Goal: Task Accomplishment & Management: Complete application form

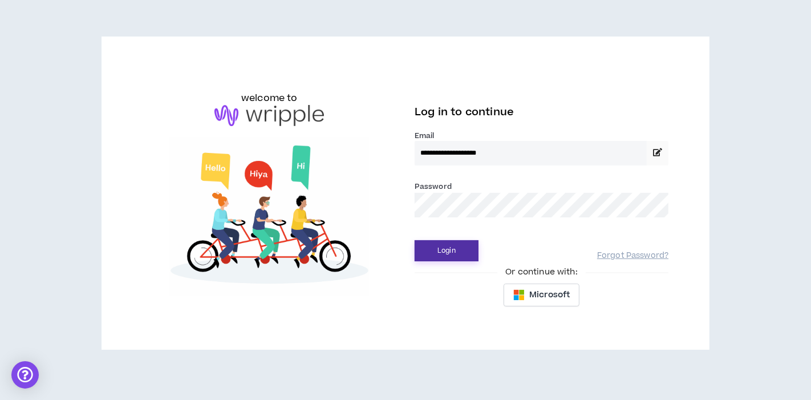
click at [423, 245] on button "Login" at bounding box center [447, 250] width 64 height 21
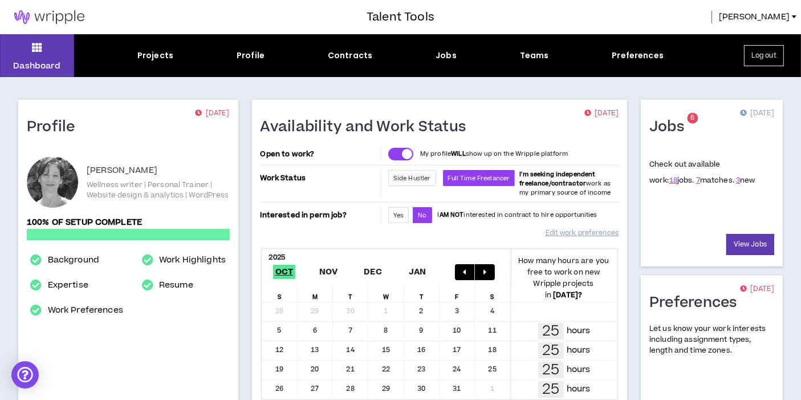
click at [632, 294] on div "Availability and Work Status [DATE] Open to work? My profile WILL show up on th…" at bounding box center [439, 271] width 389 height 342
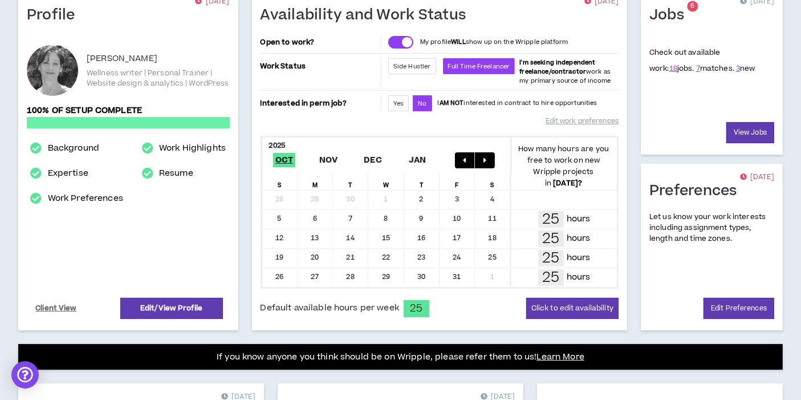
scroll to position [127, 0]
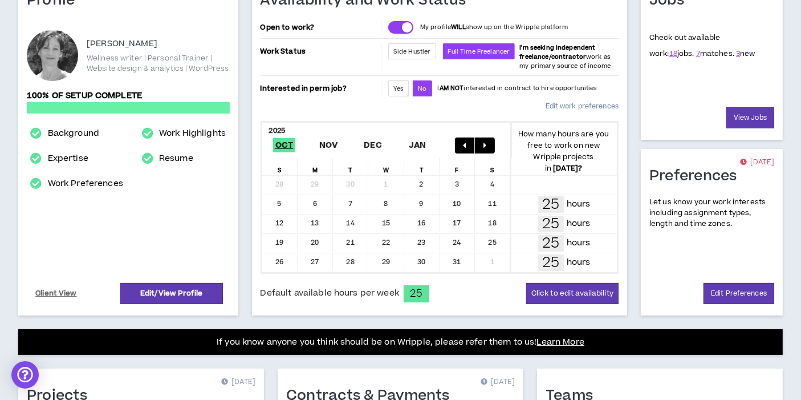
click at [589, 104] on link "Edit work preferences" at bounding box center [582, 106] width 73 height 20
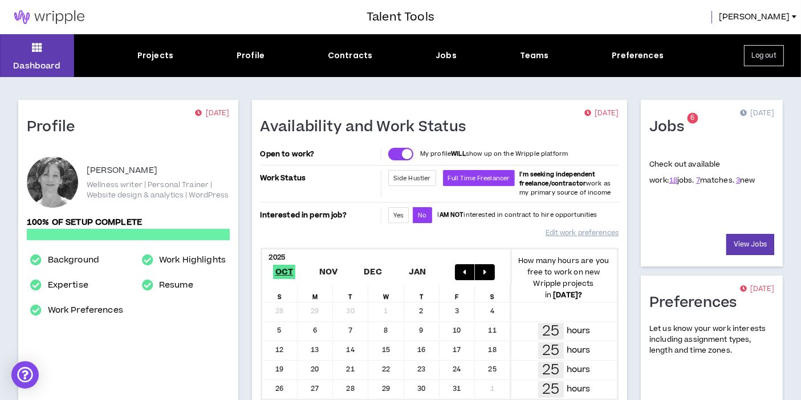
click at [520, 344] on div "25 hours" at bounding box center [564, 350] width 92 height 17
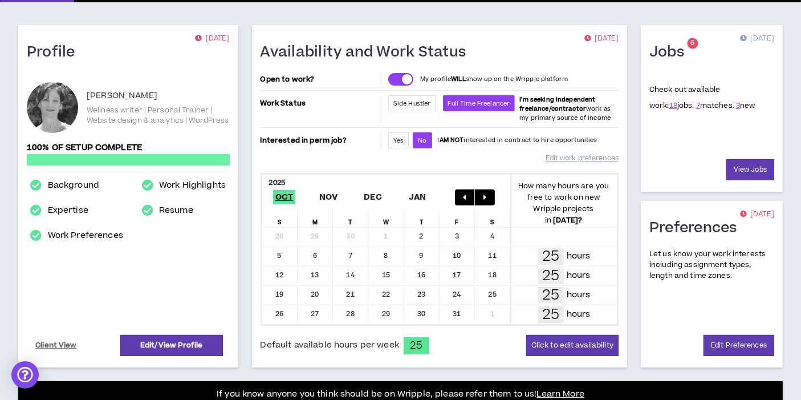
scroll to position [76, 0]
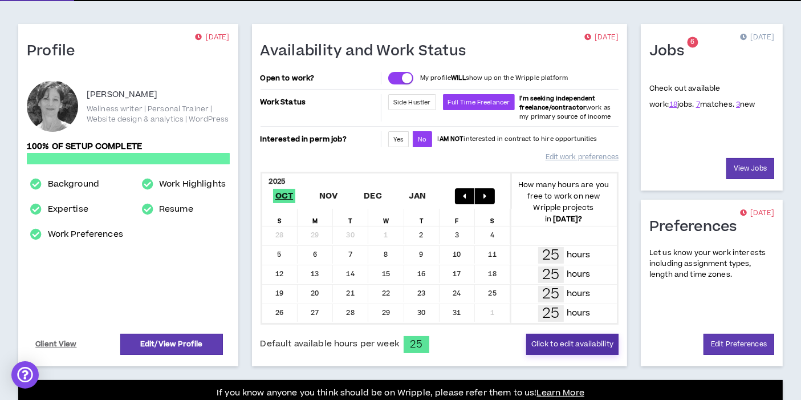
click at [549, 338] on button "Click to edit availability" at bounding box center [572, 344] width 92 height 21
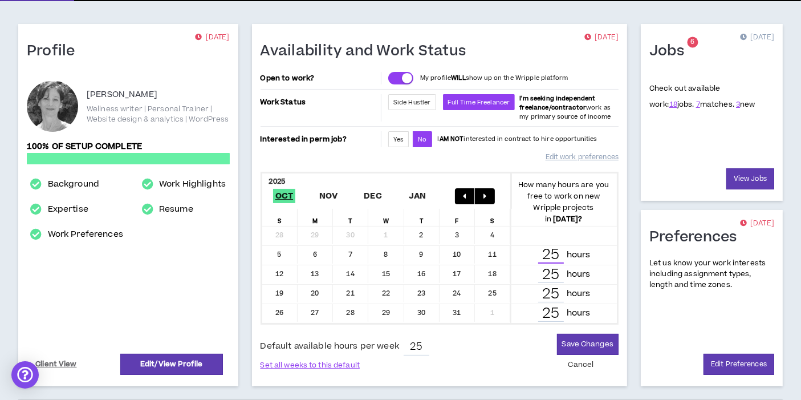
click at [545, 255] on input "25" at bounding box center [551, 255] width 26 height 17
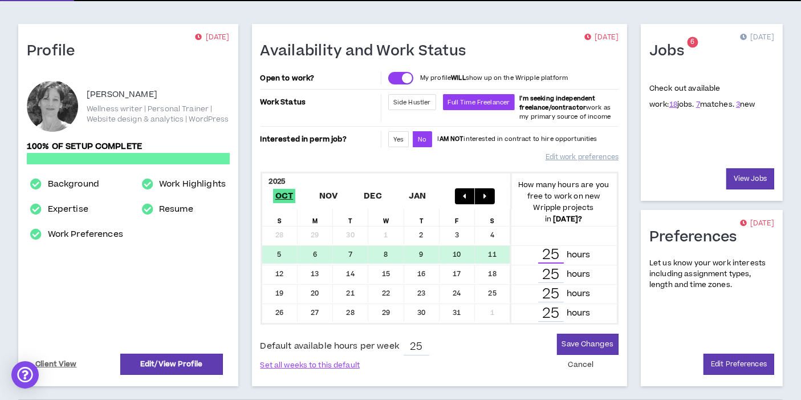
click at [545, 255] on input "25" at bounding box center [551, 255] width 26 height 17
type input "9"
click at [547, 274] on input "25" at bounding box center [551, 274] width 26 height 17
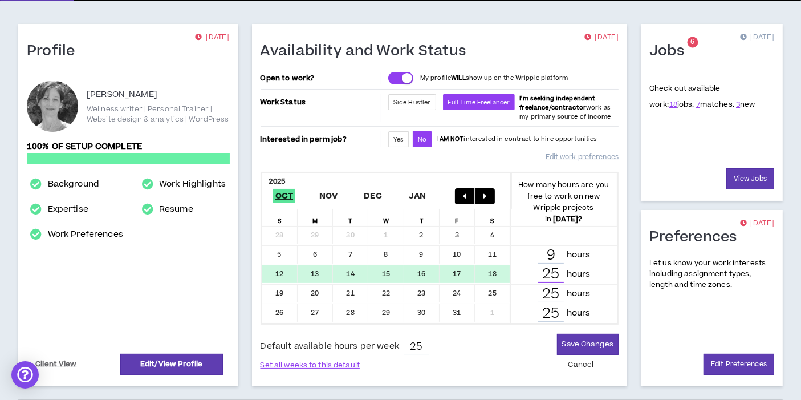
click at [547, 274] on input "25" at bounding box center [551, 274] width 26 height 17
type input "16"
click at [550, 309] on input "25" at bounding box center [551, 313] width 26 height 17
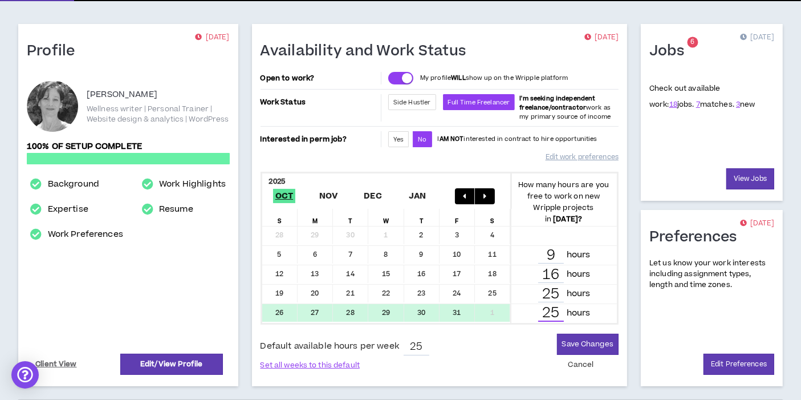
click at [550, 309] on input "25" at bounding box center [551, 313] width 26 height 17
type input "12"
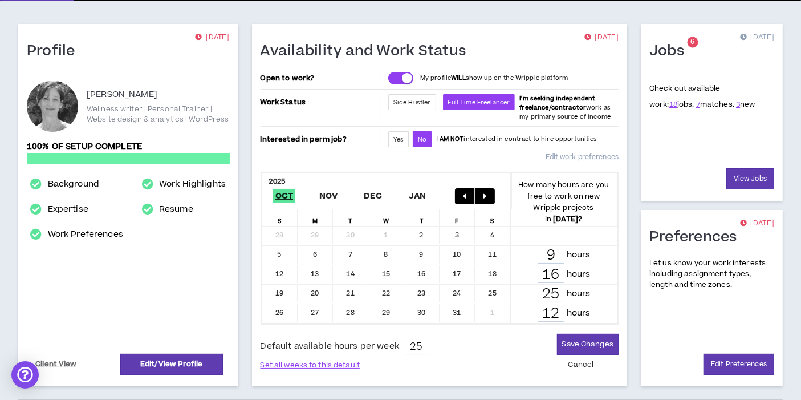
click at [635, 295] on div "Jobs 6 [DATE] Check out available work: 18 jobs. 7 matches. 3 new View Jobs Pre…" at bounding box center [712, 205] width 156 height 362
click at [570, 343] on button "Save Changes" at bounding box center [588, 344] width 62 height 21
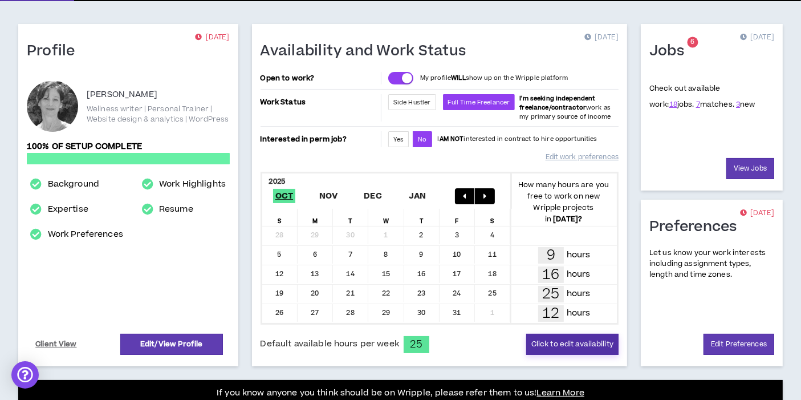
click at [570, 343] on button "Click to edit availability" at bounding box center [572, 344] width 92 height 21
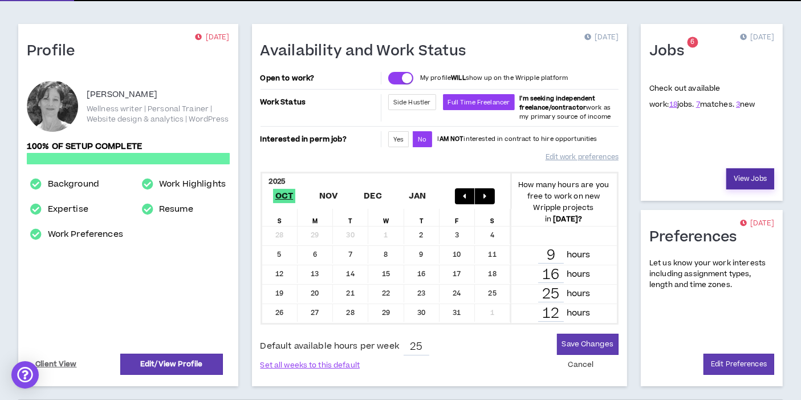
click at [740, 175] on link "View Jobs" at bounding box center [751, 178] width 48 height 21
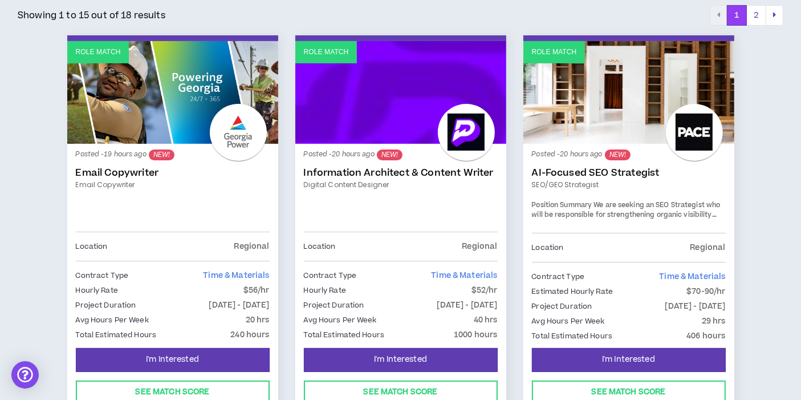
scroll to position [228, 0]
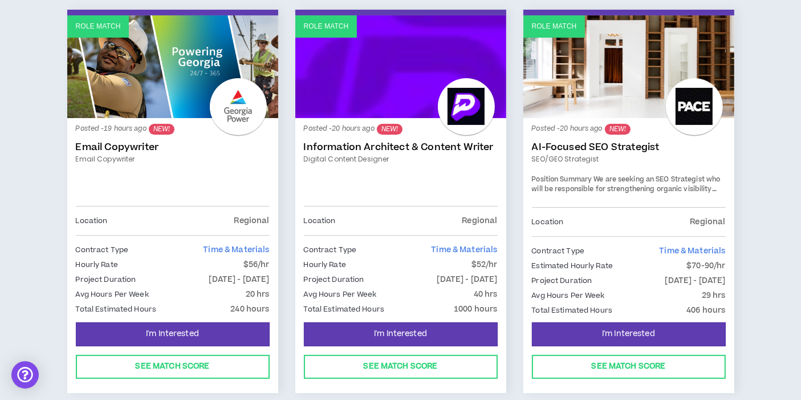
click at [740, 175] on div "Role Match Posted - 20 hours ago NEW! AI-Focused SEO Strategist SEO/GEO Strateg…" at bounding box center [629, 208] width 228 height 397
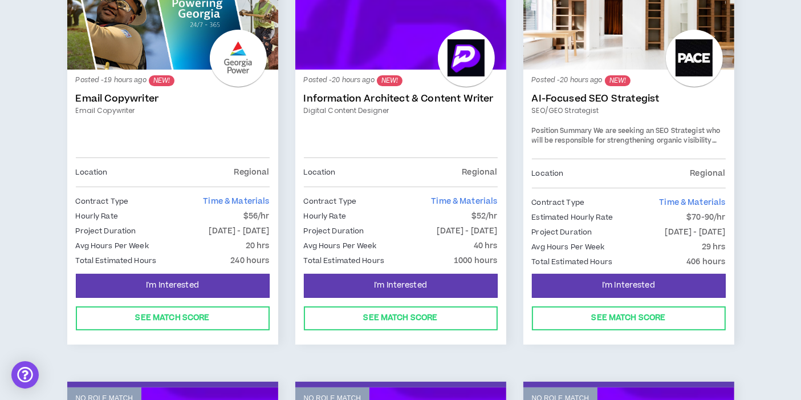
scroll to position [278, 0]
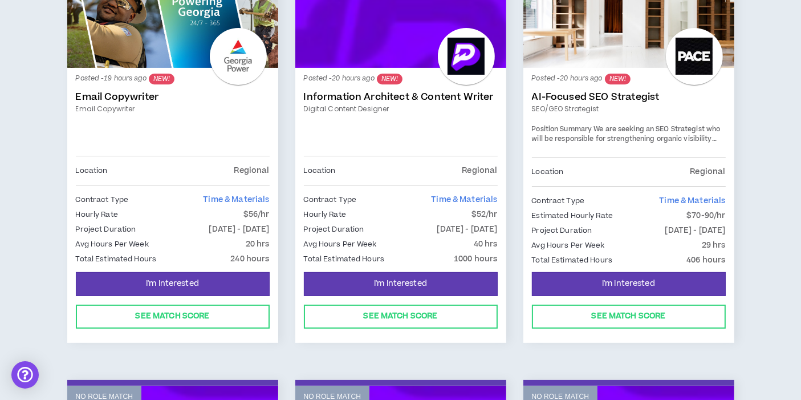
click at [582, 91] on link "AI-Focused SEO Strategist" at bounding box center [629, 96] width 194 height 11
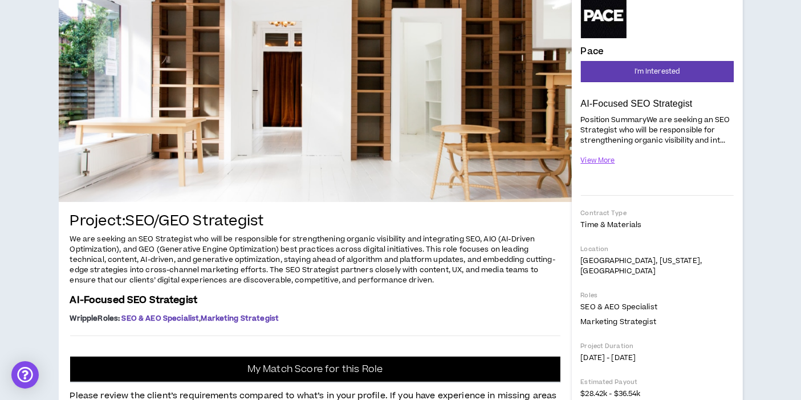
scroll to position [152, 0]
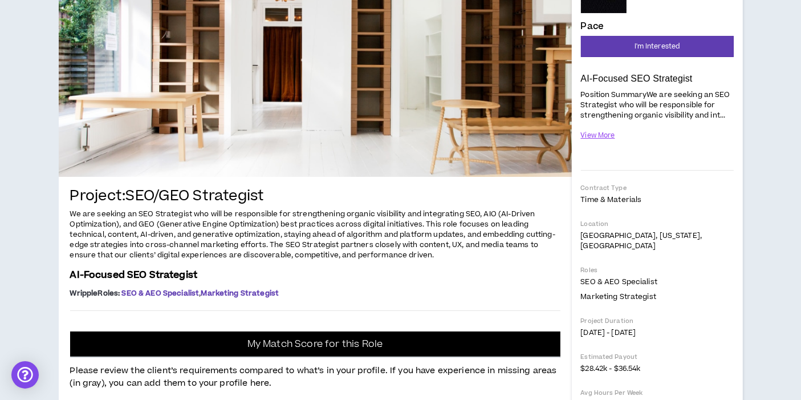
click at [201, 234] on span "We are seeking an SEO Strategist who will be responsible for strengthening orga…" at bounding box center [312, 234] width 485 height 51
copy span "generative optimization"
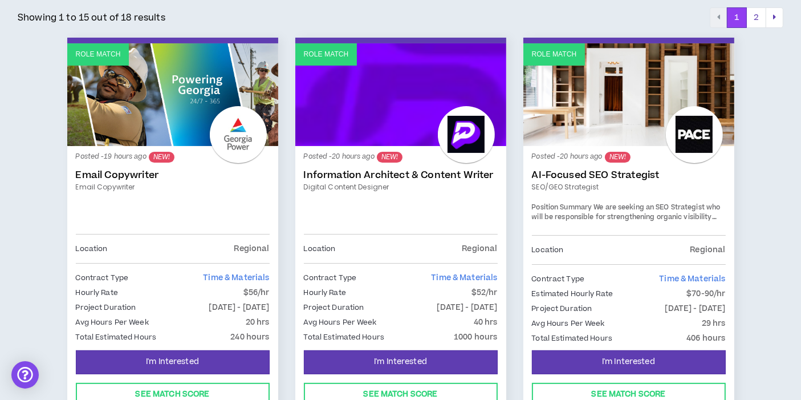
scroll to position [202, 0]
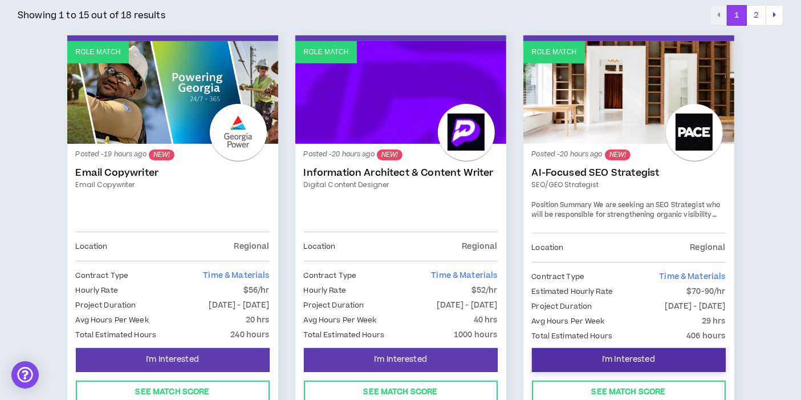
click at [632, 354] on span "I'm Interested" at bounding box center [628, 359] width 53 height 11
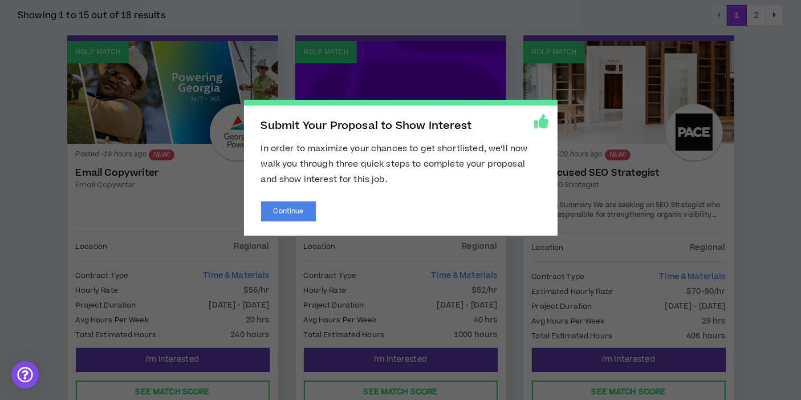
click at [351, 194] on div "Submit Your Proposal to Show Interest In order to maximize your chances to get …" at bounding box center [401, 168] width 314 height 136
click at [748, 266] on span "Submit Your Proposal to Show Interest In order to maximize your chances to get …" at bounding box center [400, 200] width 801 height 400
click at [766, 209] on span "Submit Your Proposal to Show Interest In order to maximize your chances to get …" at bounding box center [400, 200] width 801 height 400
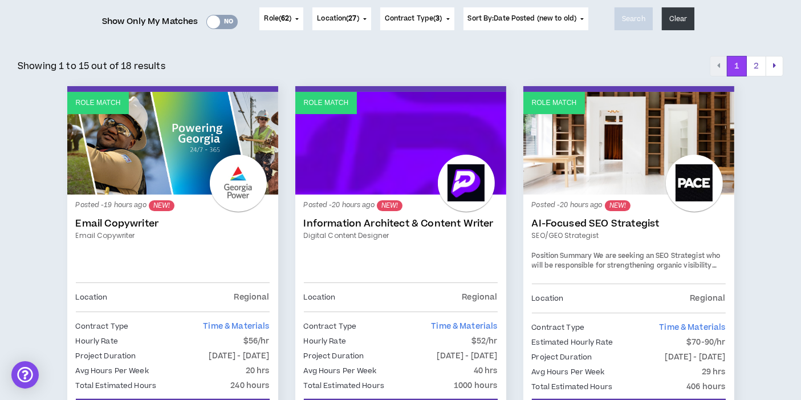
scroll to position [177, 0]
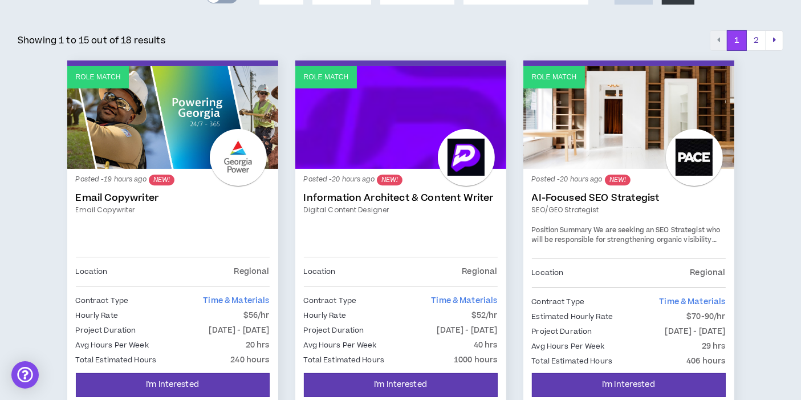
click at [633, 113] on link "Role Match" at bounding box center [628, 117] width 211 height 103
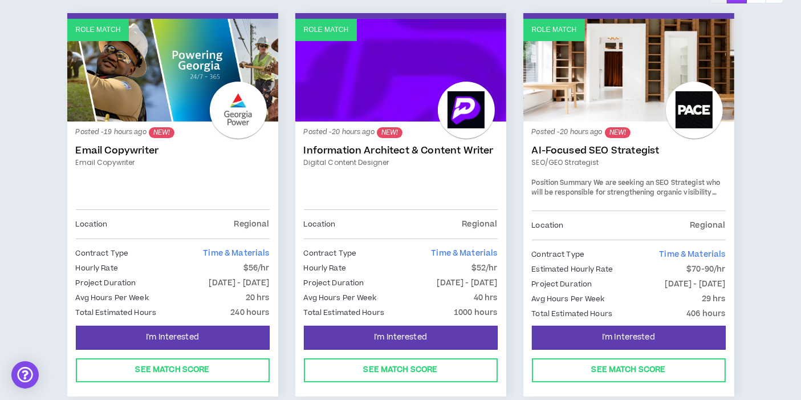
scroll to position [228, 0]
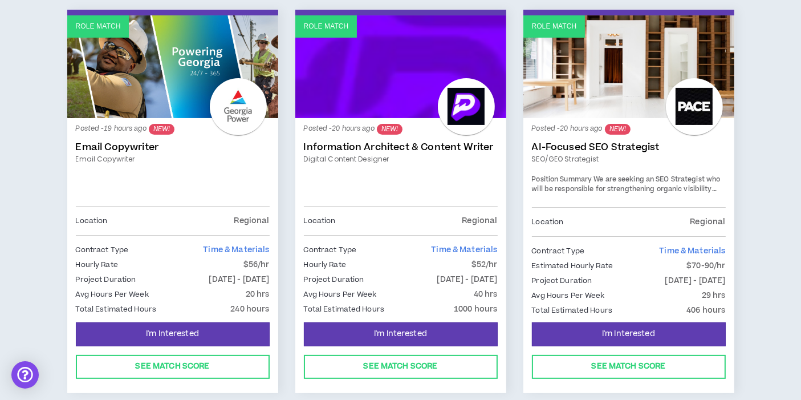
click at [218, 159] on link "Email Copywriter" at bounding box center [173, 159] width 194 height 10
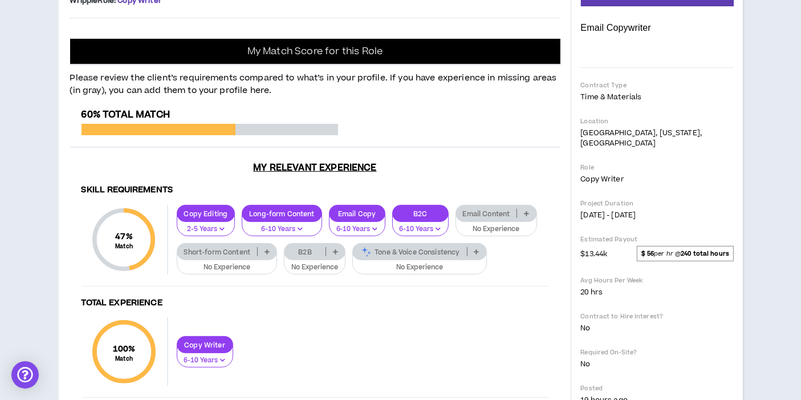
scroll to position [228, 0]
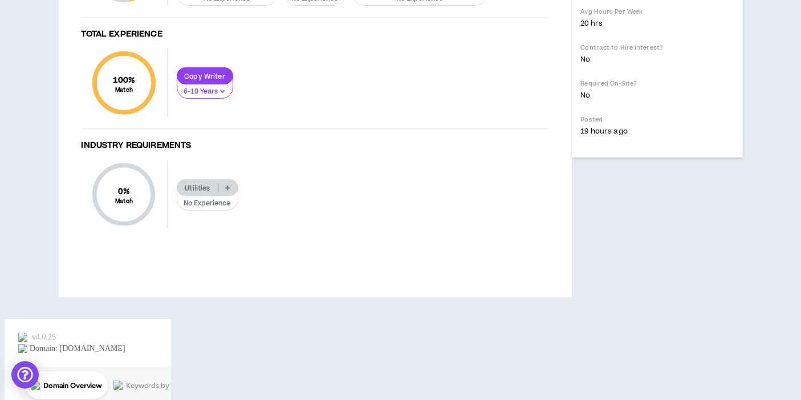
scroll to position [532, 0]
click at [550, 224] on div "Skill Requirements 47 % Match Skill Requirements Copy Editing 2-5 Years Long-fo…" at bounding box center [315, 80] width 490 height 344
click at [544, 208] on div "Skill Requirements 47 % Match Skill Requirements Copy Editing 2-5 Years Long-fo…" at bounding box center [315, 80] width 490 height 344
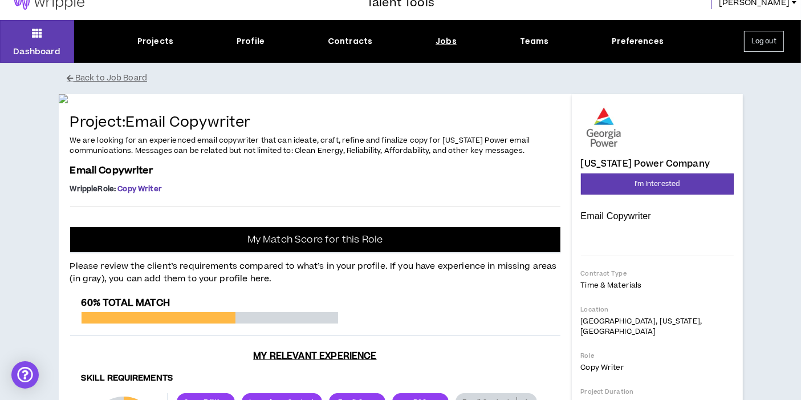
scroll to position [0, 0]
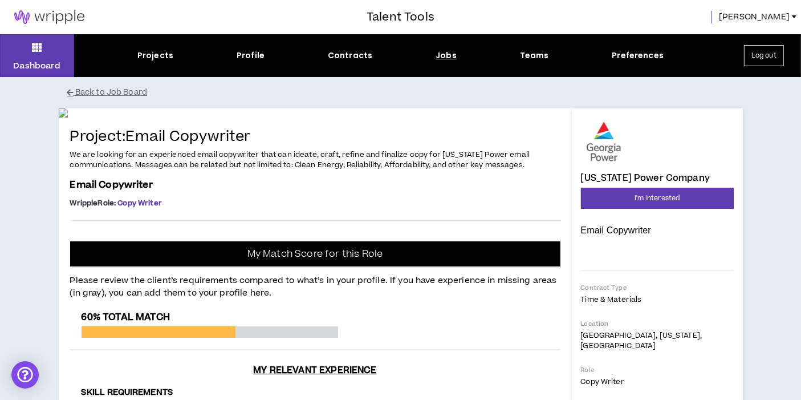
click at [772, 14] on span "[PERSON_NAME]" at bounding box center [754, 17] width 71 height 13
drag, startPoint x: 247, startPoint y: 56, endPoint x: 316, endPoint y: 24, distance: 76.3
click at [316, 24] on div at bounding box center [183, 17] width 367 height 34
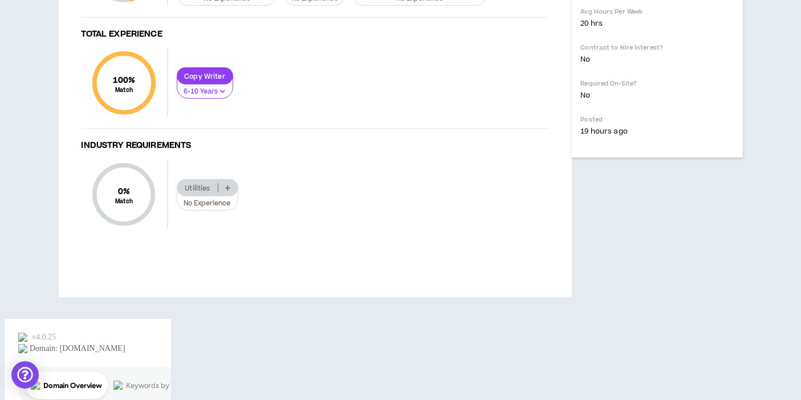
scroll to position [532, 0]
click at [269, 40] on h4 "Total Experience" at bounding box center [316, 34] width 468 height 11
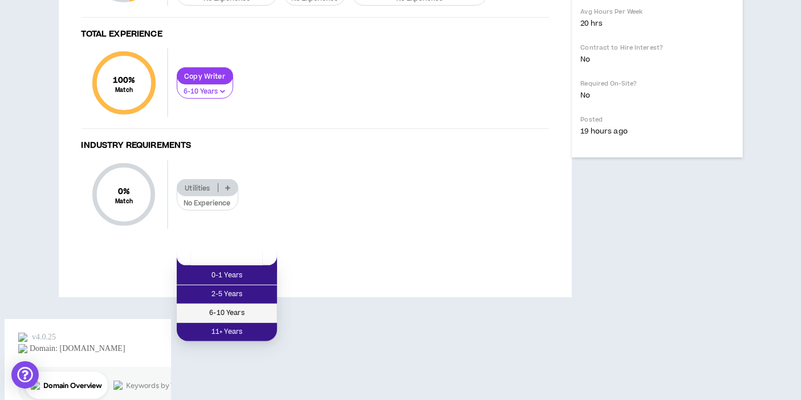
click at [241, 307] on span "6-10 Years" at bounding box center [227, 313] width 87 height 13
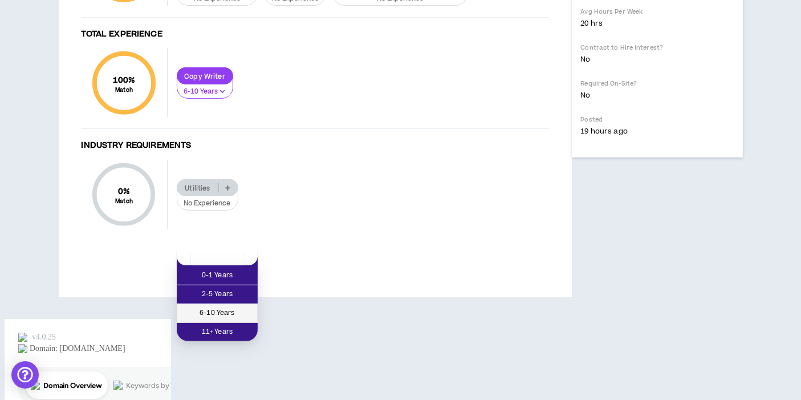
click at [234, 307] on span "6-10 Years" at bounding box center [217, 313] width 67 height 13
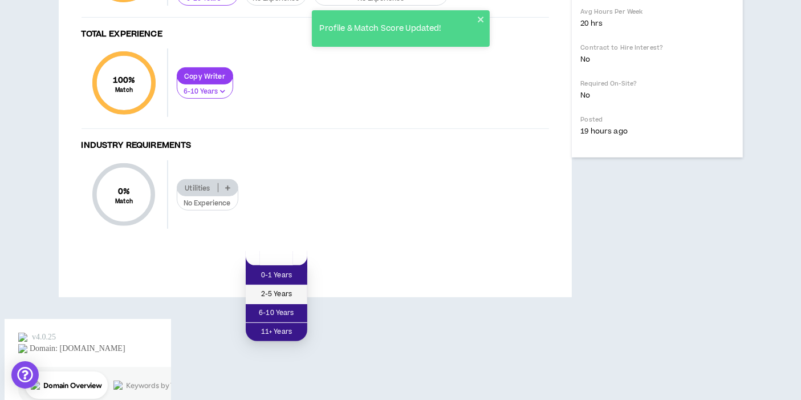
click at [284, 288] on span "2-5 Years" at bounding box center [277, 294] width 48 height 13
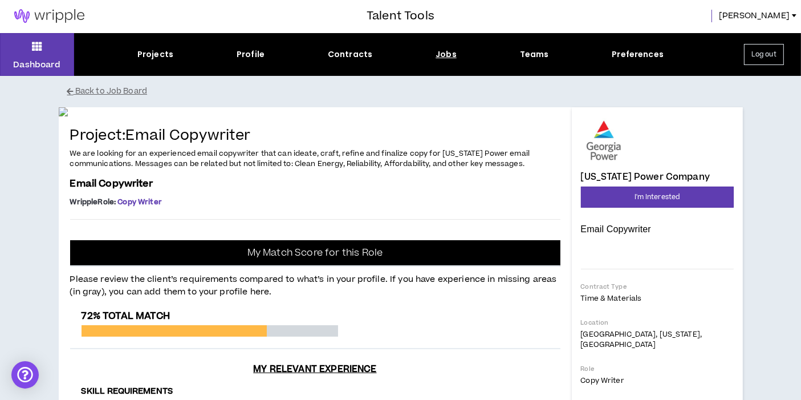
scroll to position [0, 0]
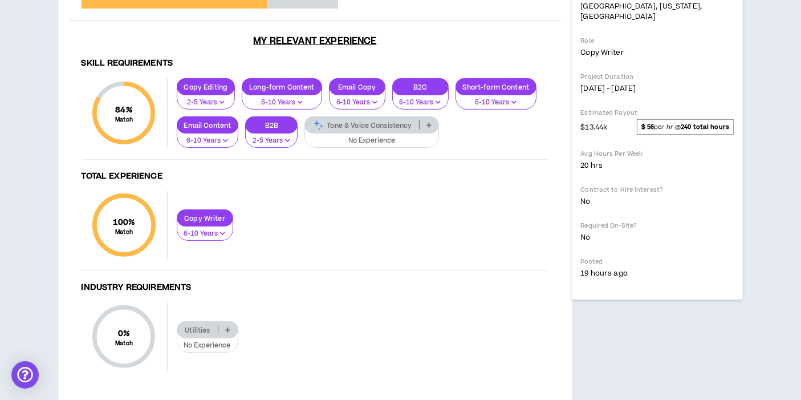
scroll to position [304, 0]
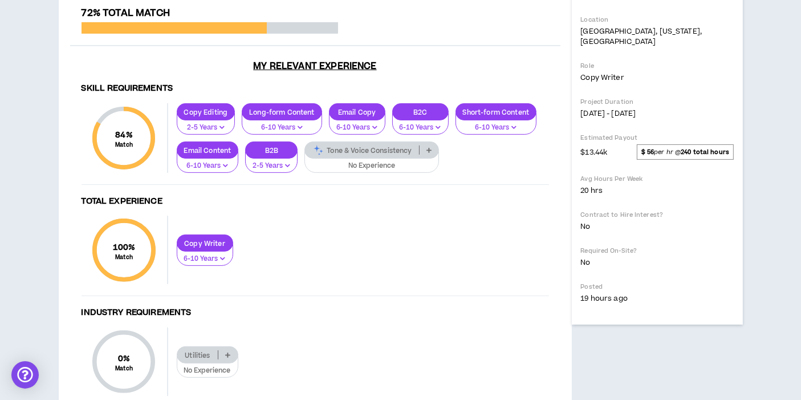
click at [730, 344] on div "Georgia Power Company Email Copywriter Hide Details I'm Interested Contract Typ…" at bounding box center [657, 134] width 171 height 660
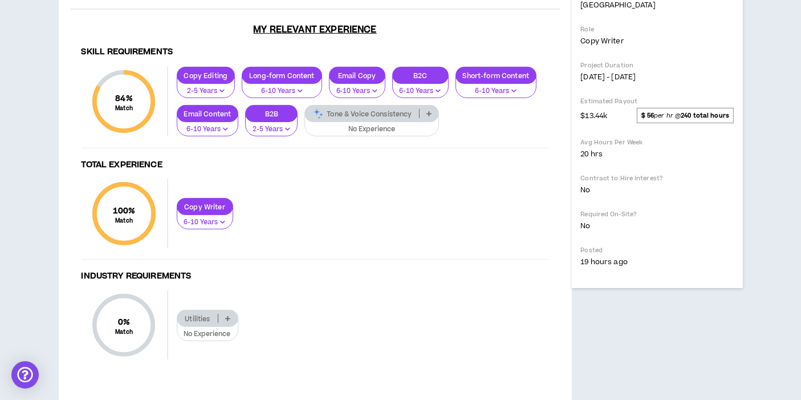
scroll to position [355, 0]
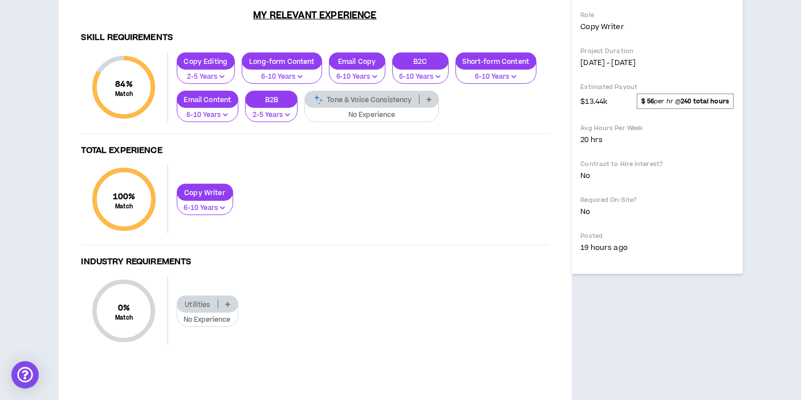
click at [655, 359] on div "Georgia Power Company Email Copywriter Hide Details I'm Interested Contract Typ…" at bounding box center [657, 84] width 171 height 660
drag, startPoint x: 150, startPoint y: 74, endPoint x: 470, endPoint y: 75, distance: 319.9
copy span "experienced email copywriter that can ideate, craft, refine and finalize copy f…"
click at [669, 302] on div "Georgia Power Company Email Copywriter Hide Details I'm Interested Contract Typ…" at bounding box center [657, 84] width 171 height 660
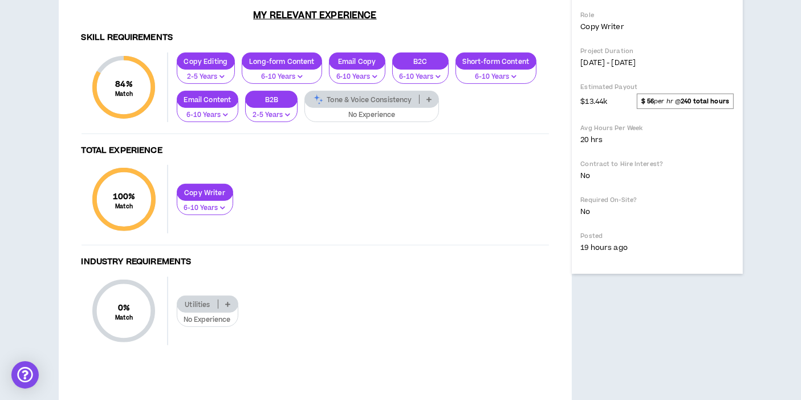
click at [600, 273] on div "Georgia Power Company Email Copywriter Hide Details I'm Interested Contract Typ…" at bounding box center [657, 84] width 171 height 660
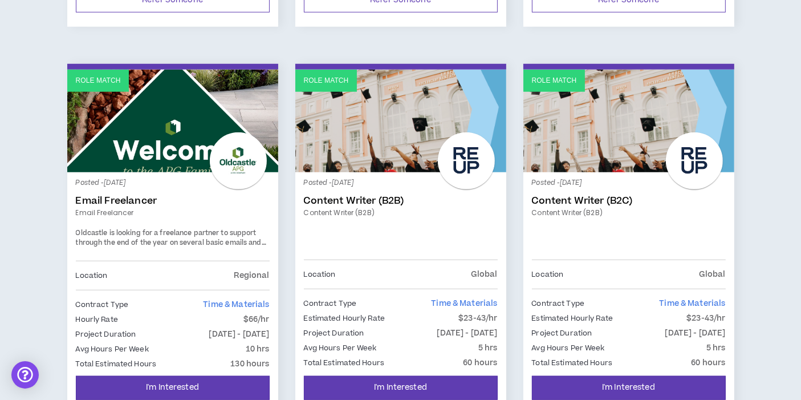
scroll to position [1039, 0]
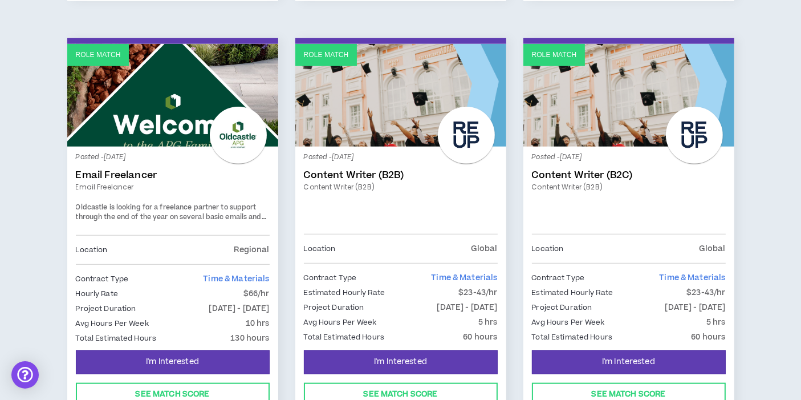
click at [220, 130] on div at bounding box center [238, 135] width 57 height 57
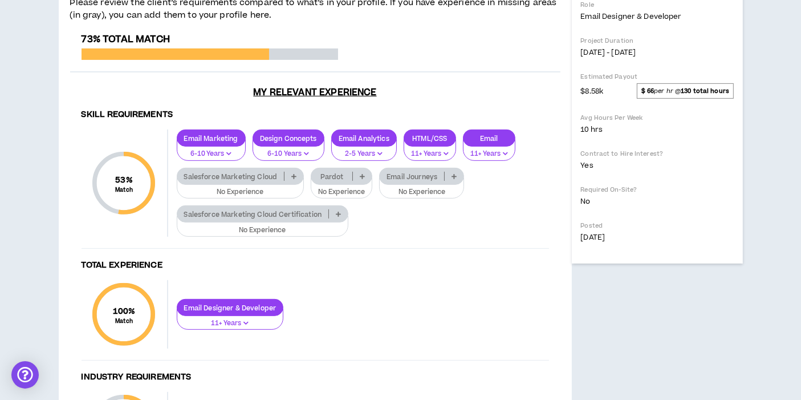
scroll to position [456, 0]
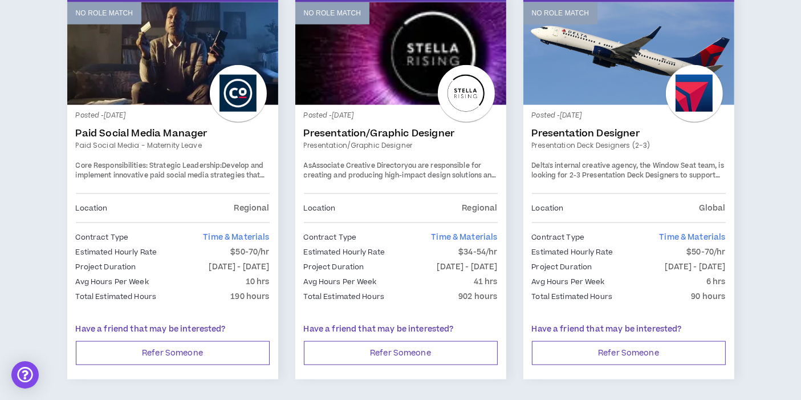
scroll to position [1475, 0]
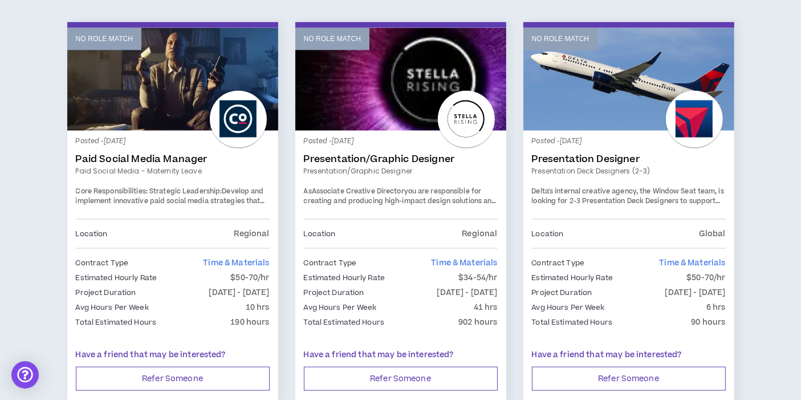
click at [610, 155] on link "Presentation Designer" at bounding box center [629, 158] width 194 height 11
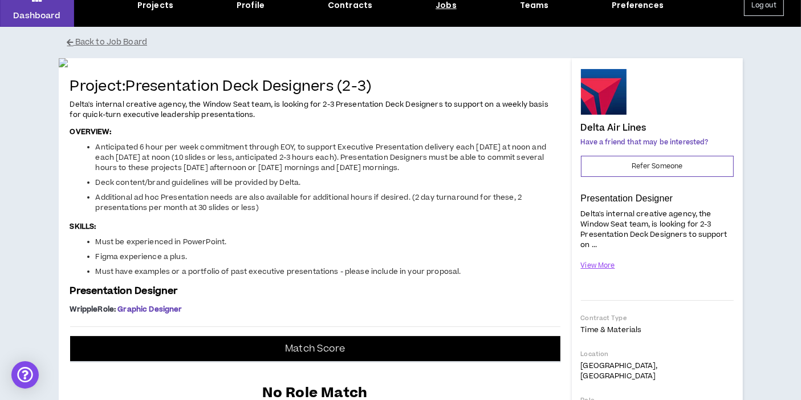
scroll to position [76, 0]
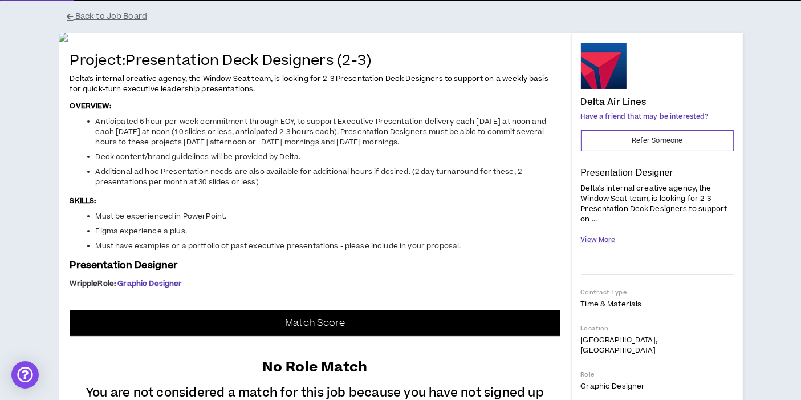
click at [599, 240] on button "View More" at bounding box center [598, 240] width 35 height 20
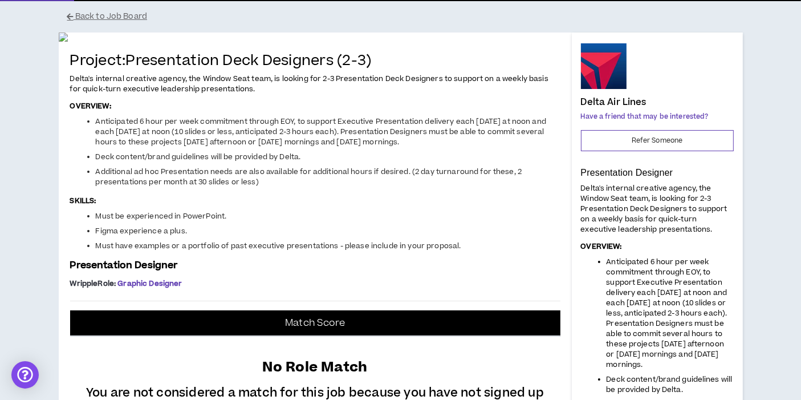
scroll to position [101, 0]
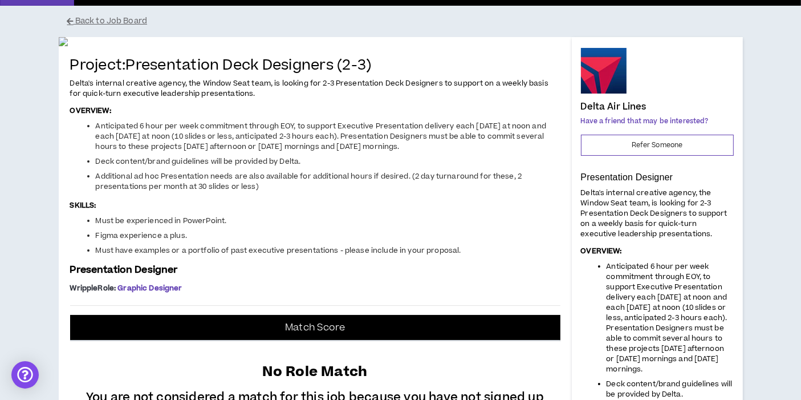
scroll to position [0, 0]
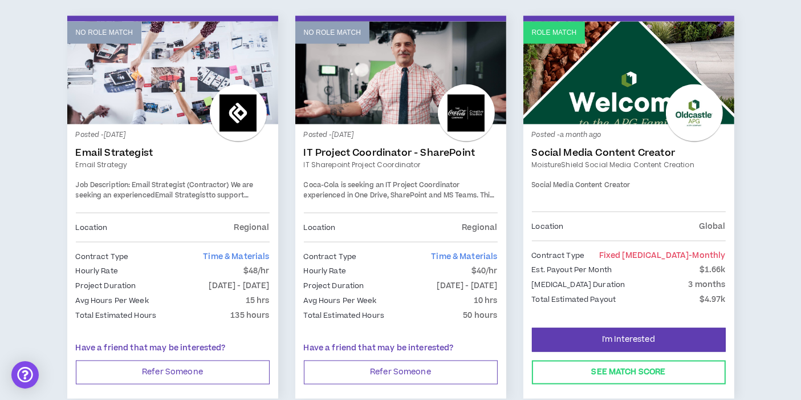
scroll to position [1926, 0]
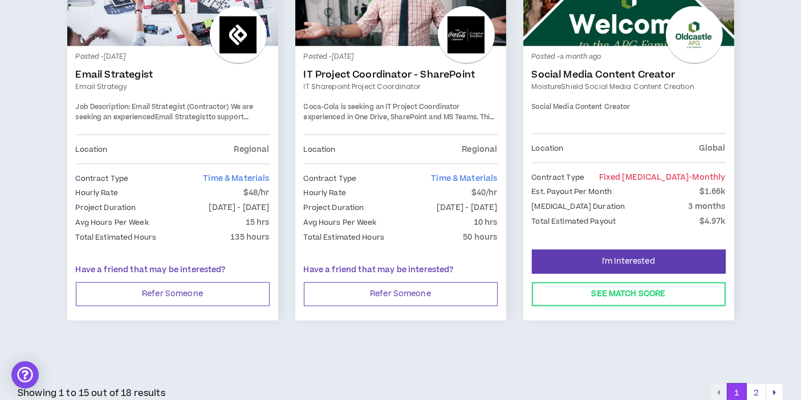
scroll to position [1988, 0]
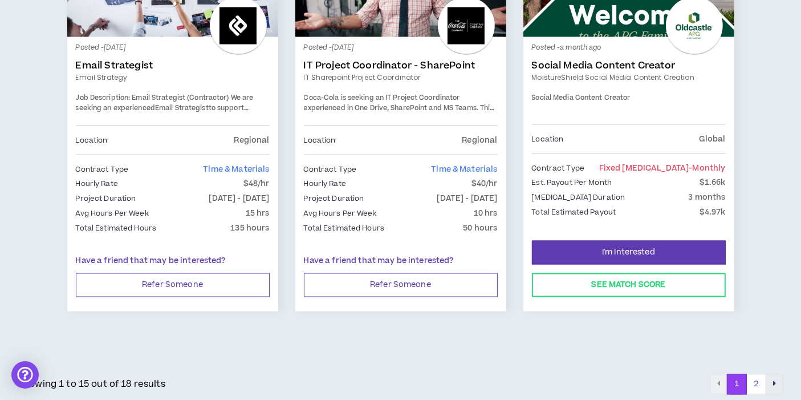
click at [776, 380] on button "pagination" at bounding box center [775, 384] width 18 height 21
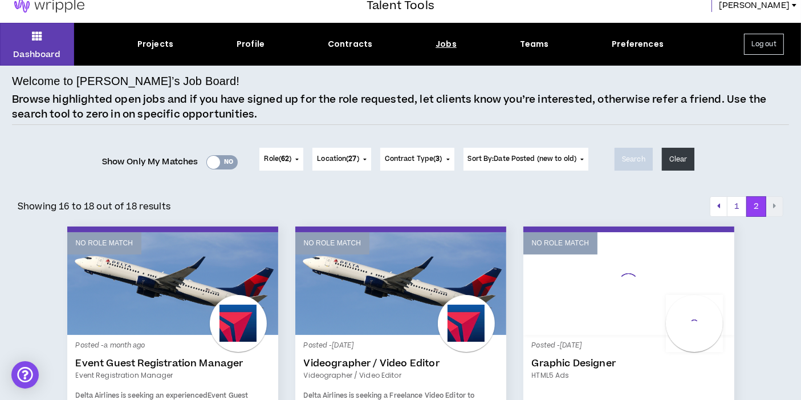
scroll to position [311, 0]
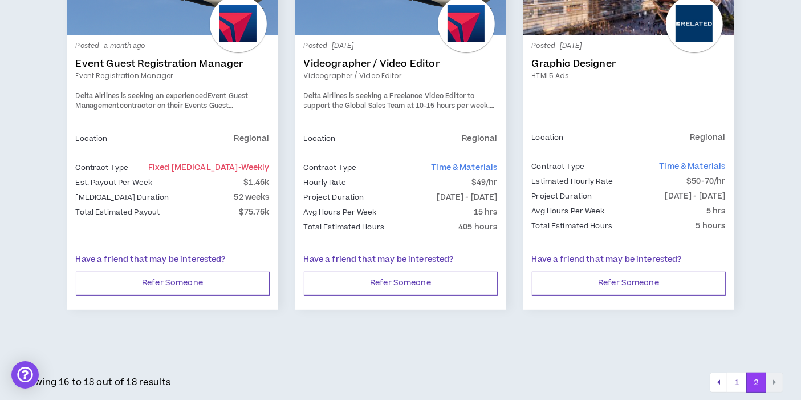
click at [793, 210] on div "Welcome to Wripple’s Job Board! Browse highlighted open jobs and if you have si…" at bounding box center [400, 84] width 801 height 636
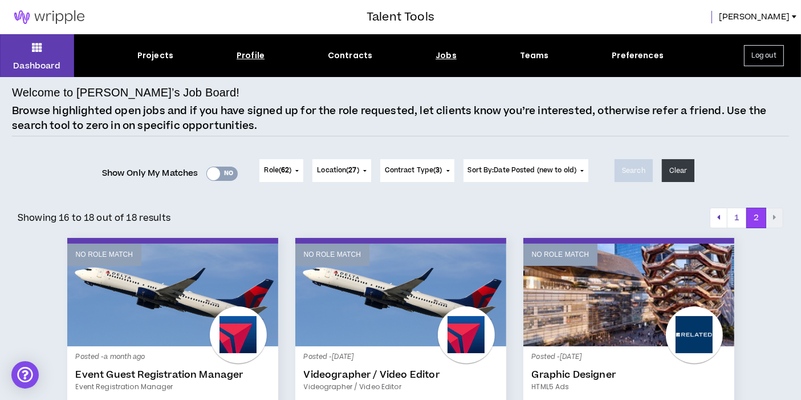
click at [253, 51] on div "Profile" at bounding box center [251, 56] width 28 height 12
select select "*"
select select "US"
select select "*******"
select select "*"
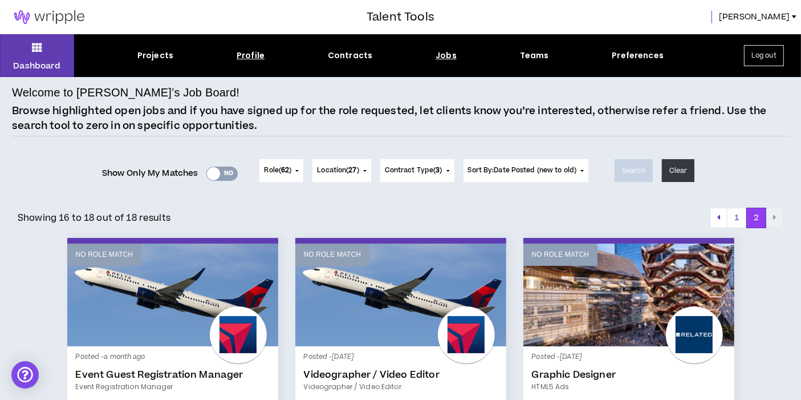
select select "**********"
select select "*****"
select select "**********"
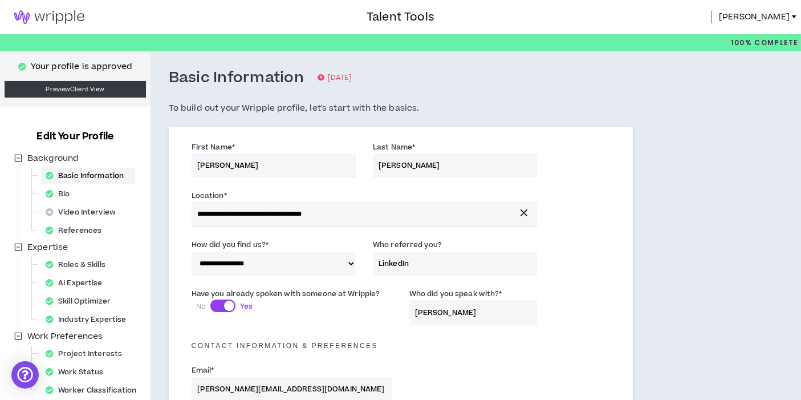
click at [63, 189] on div "Bio" at bounding box center [61, 194] width 40 height 16
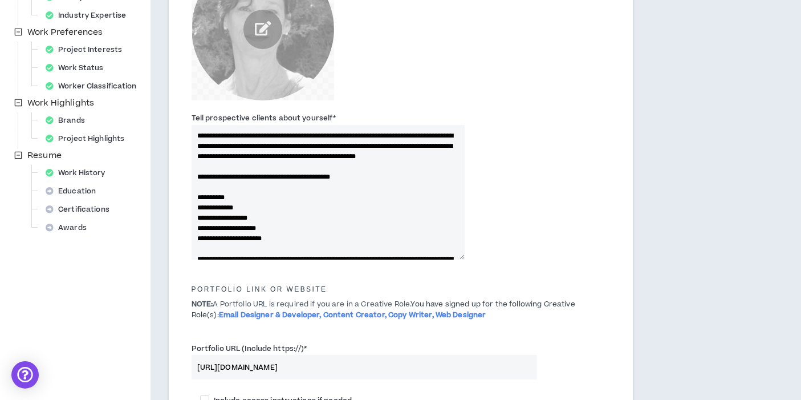
scroll to position [50, 0]
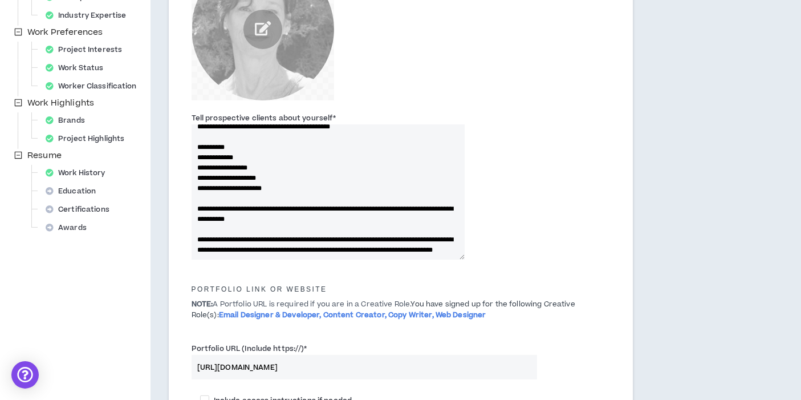
click at [217, 157] on textarea "Tell prospective clients about yourself *" at bounding box center [329, 192] width 274 height 135
click at [249, 185] on textarea "Tell prospective clients about yourself *" at bounding box center [329, 192] width 274 height 135
click at [379, 191] on textarea "Tell prospective clients about yourself *" at bounding box center [329, 192] width 274 height 135
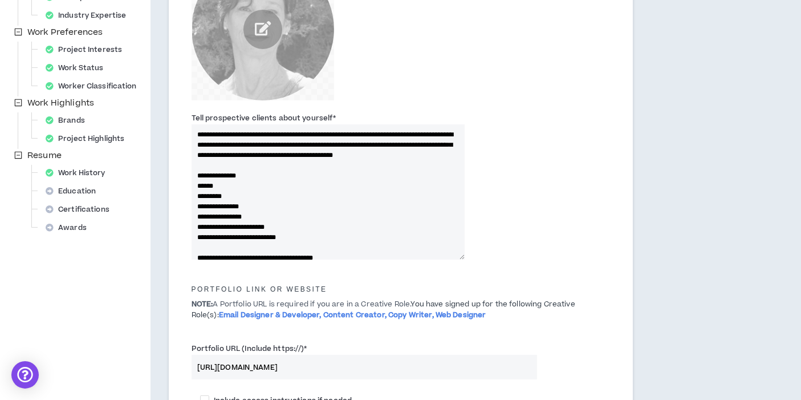
scroll to position [304, 0]
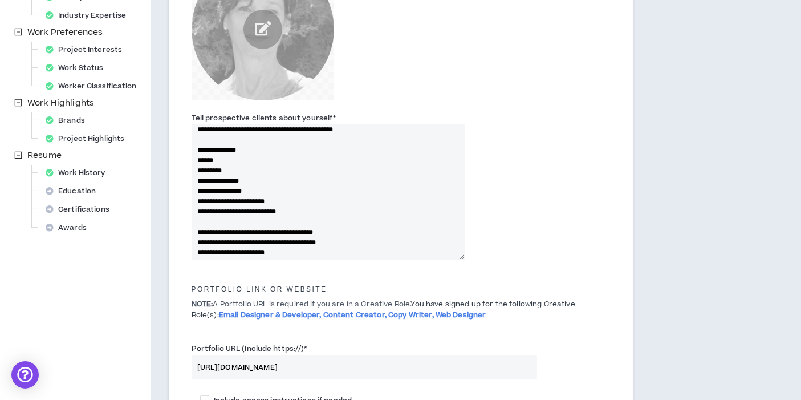
click at [296, 170] on textarea "Tell prospective clients about yourself *" at bounding box center [329, 192] width 274 height 135
type textarea "**********"
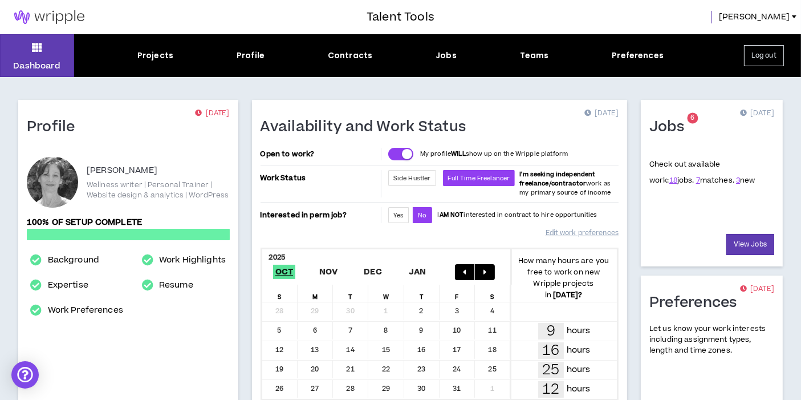
click at [635, 221] on div "Jobs 6 [DATE] Check out available work: 18 jobs. 7 matches. 3 new View Jobs Pre…" at bounding box center [712, 271] width 156 height 342
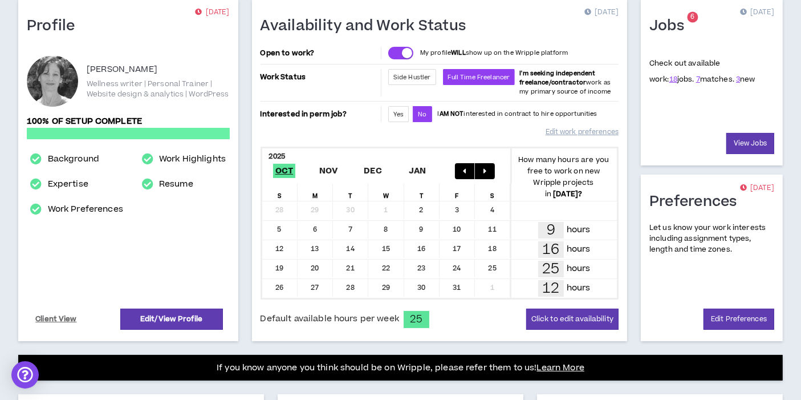
scroll to position [127, 0]
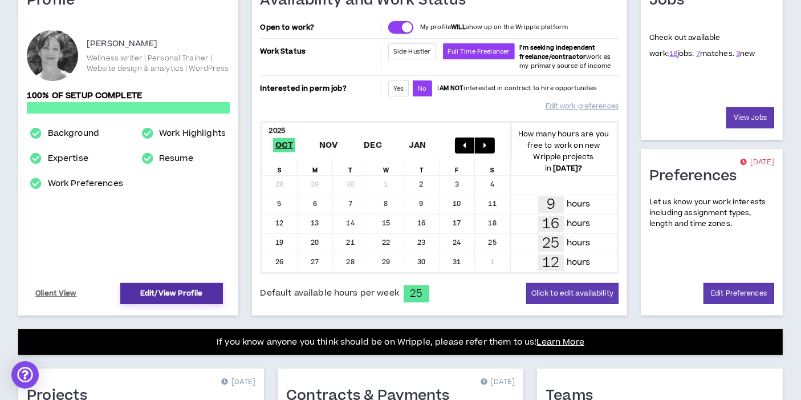
click at [173, 289] on link "Edit/View Profile" at bounding box center [171, 293] width 103 height 21
select select "*"
select select "US"
select select "*******"
select select "*"
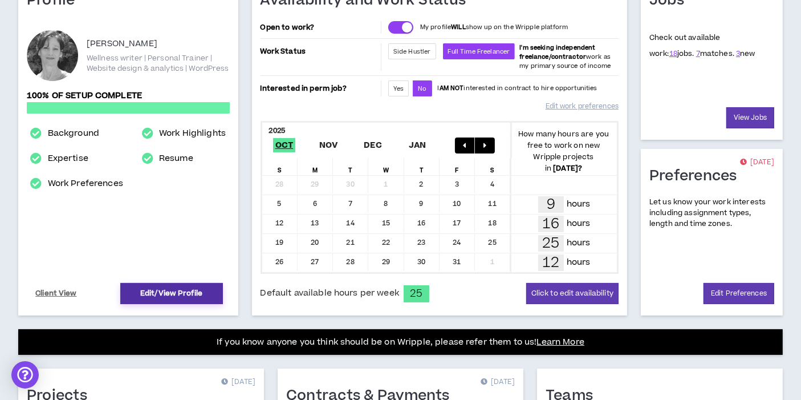
select select "**********"
select select "*****"
select select "**********"
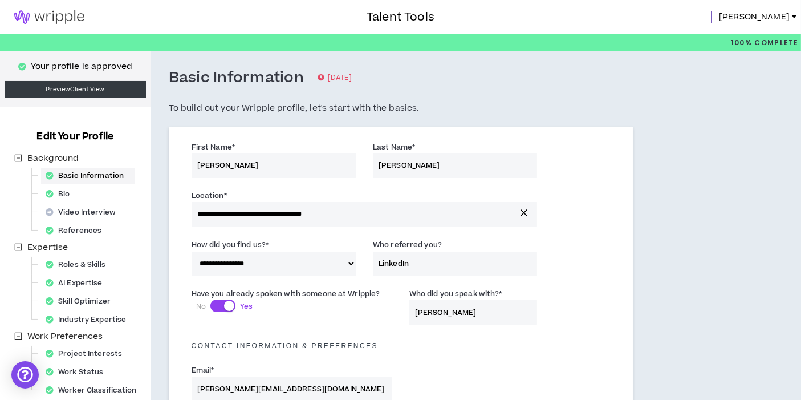
click at [598, 160] on div "First Name * Gwenn Last Name * Jones" at bounding box center [401, 162] width 436 height 48
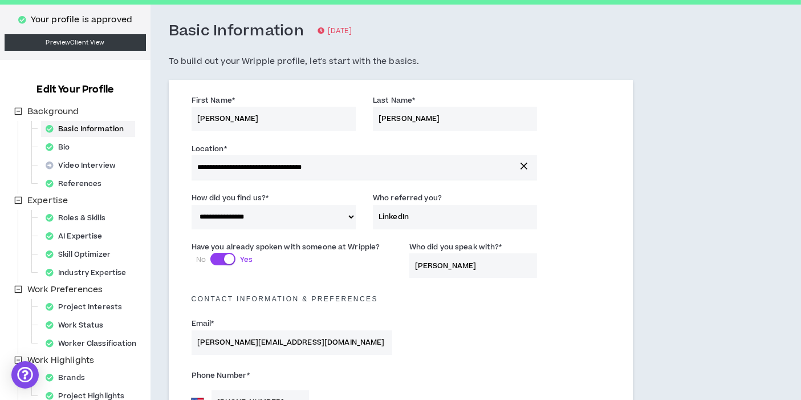
scroll to position [50, 0]
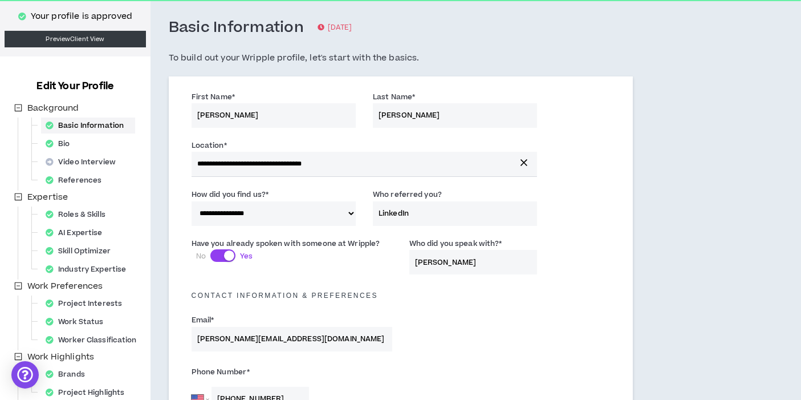
click at [423, 210] on input "LinkedIn" at bounding box center [455, 213] width 164 height 25
click at [351, 212] on select "**********" at bounding box center [274, 213] width 164 height 25
click at [605, 234] on div "Have you already spoken with someone at Wripple? No Yes Who did you speak with?…" at bounding box center [401, 254] width 436 height 40
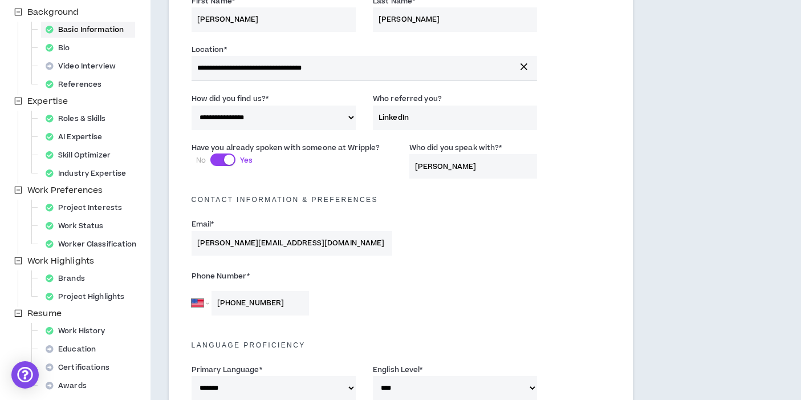
scroll to position [127, 0]
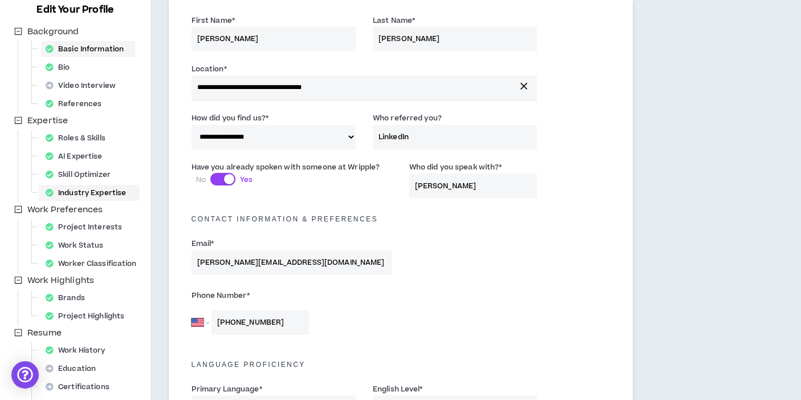
click at [92, 192] on div "Industry Expertise" at bounding box center [89, 193] width 96 height 16
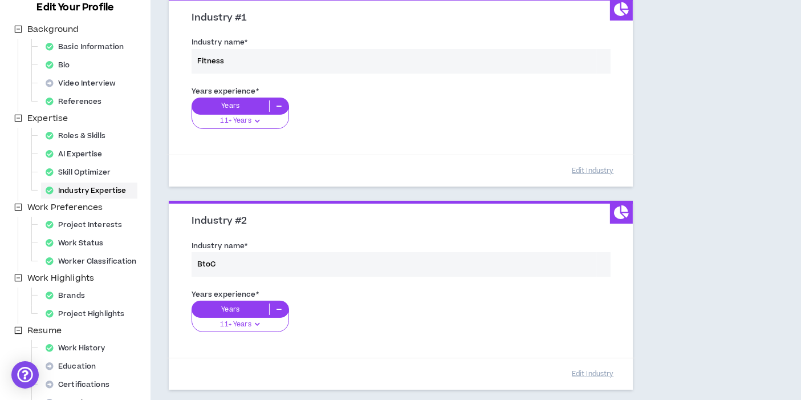
scroll to position [152, 0]
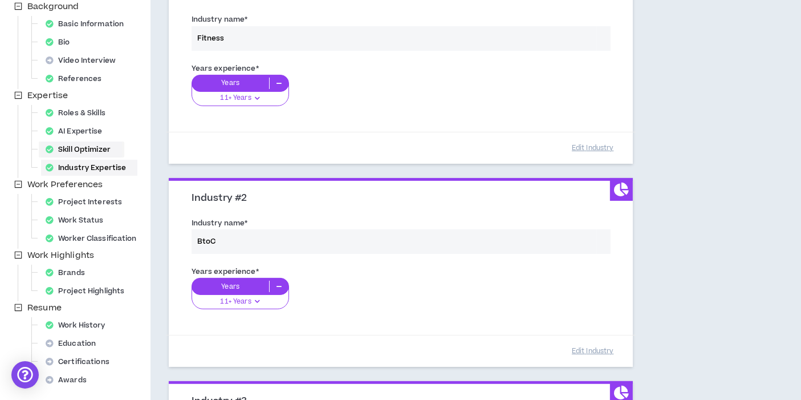
click at [70, 150] on div "Skill Optimizer" at bounding box center [81, 149] width 81 height 16
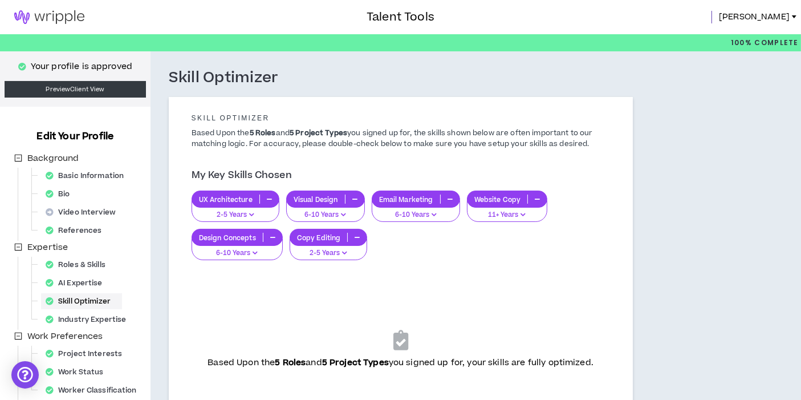
click at [691, 241] on div "Skill Optimizer Skill Optimizer Based Upon the 5 Roles and 5 Project Types you …" at bounding box center [451, 343] width 601 height 585
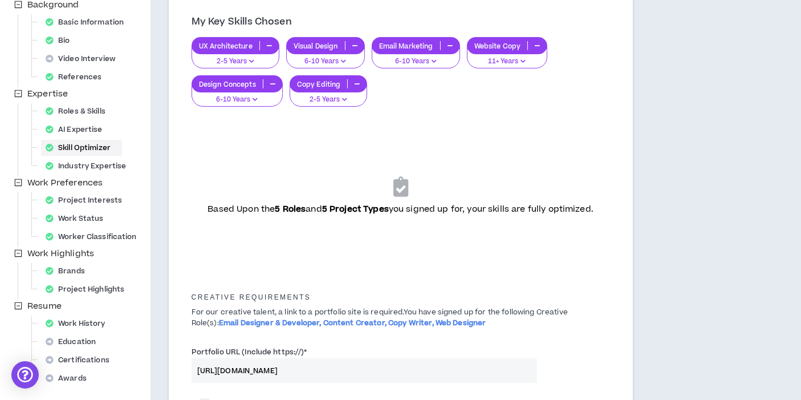
scroll to position [128, 0]
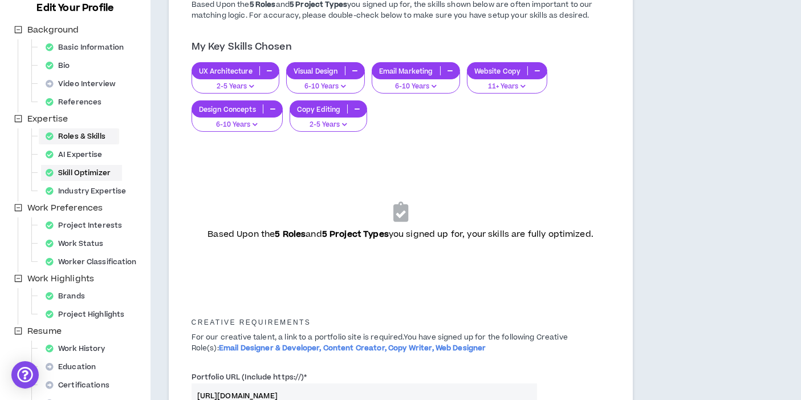
click at [88, 134] on div "Roles & Skills" at bounding box center [79, 136] width 76 height 16
select select "***"
select select "**"
select select "***"
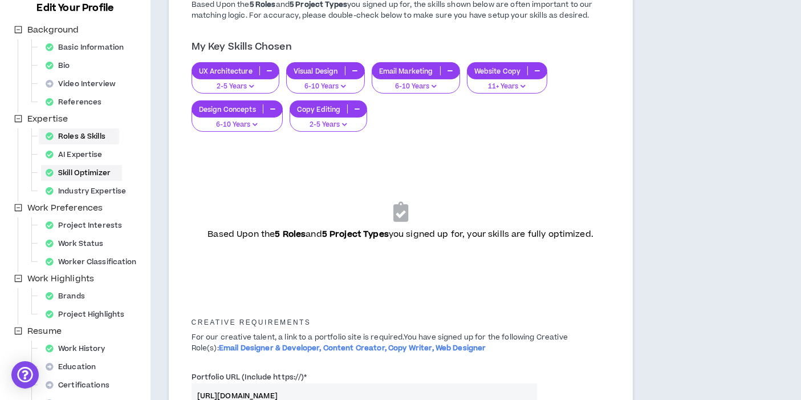
select select "**"
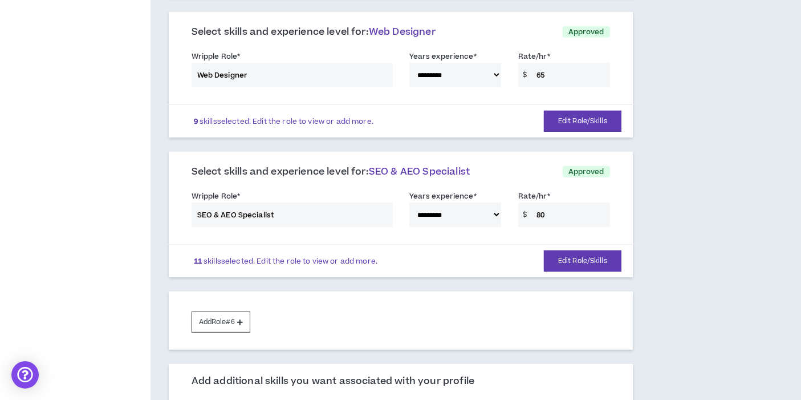
scroll to position [608, 0]
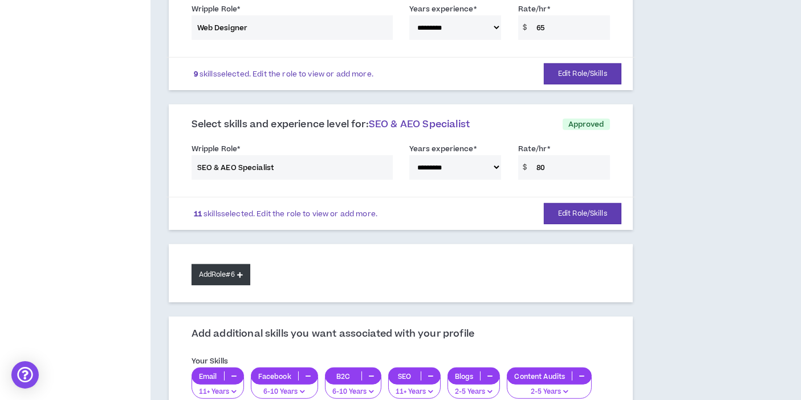
click at [214, 269] on button "Add Role #6" at bounding box center [221, 274] width 59 height 21
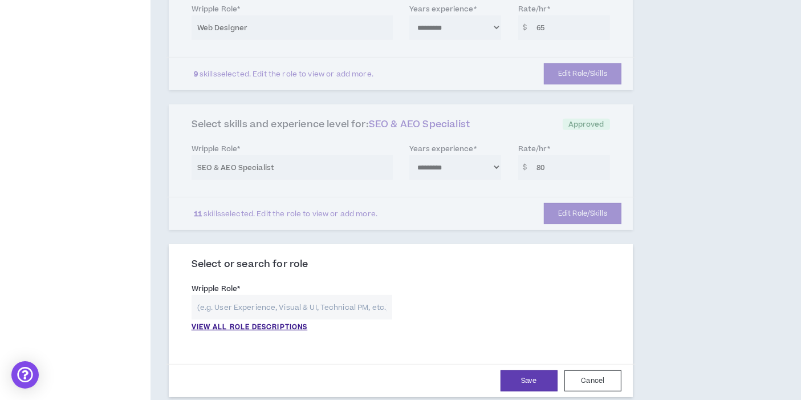
click at [208, 299] on input "text" at bounding box center [292, 307] width 201 height 25
type input "E"
click at [241, 323] on p "VIEW ALL ROLE DESCRIPTIONS" at bounding box center [250, 327] width 116 height 10
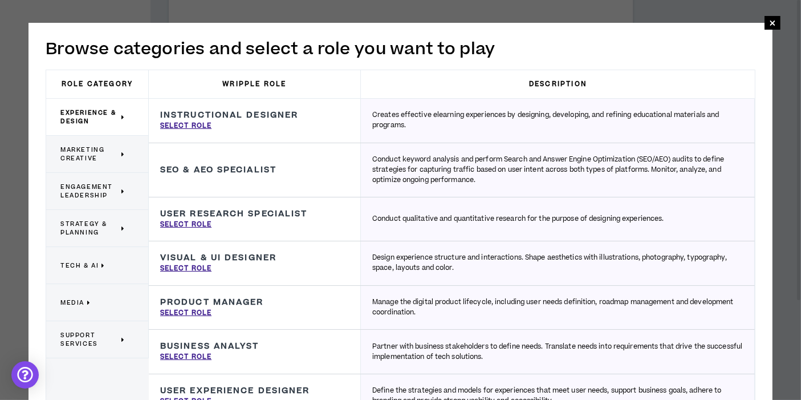
scroll to position [1172, 0]
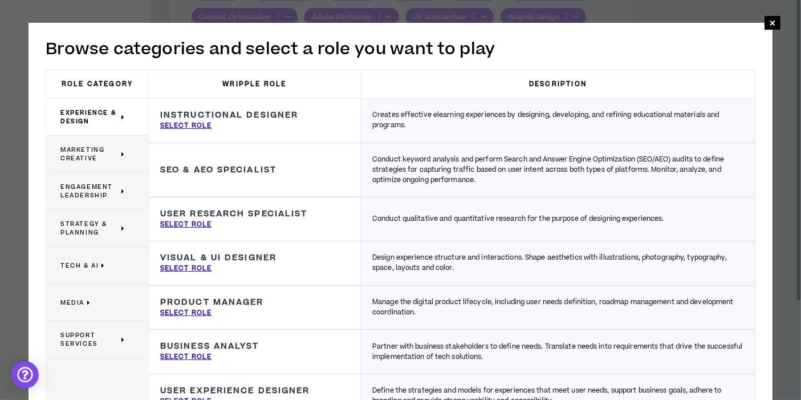
click at [399, 168] on p "Conduct keyword analysis and perform Search and Answer Engine Optimization (SEO…" at bounding box center [557, 170] width 371 height 31
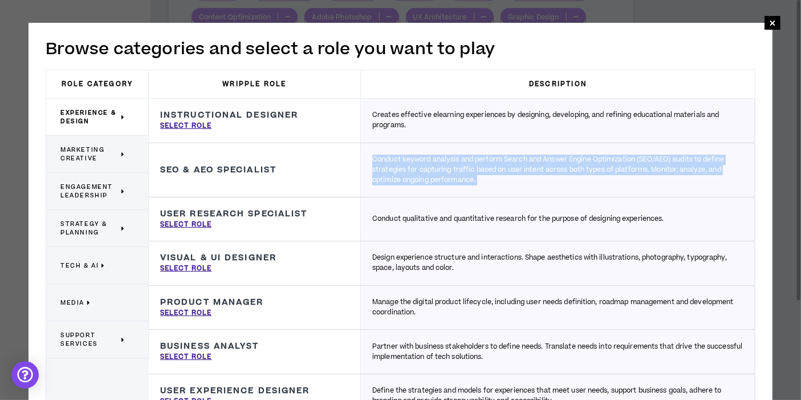
click at [399, 168] on p "Conduct keyword analysis and perform Search and Answer Engine Optimization (SEO…" at bounding box center [557, 170] width 371 height 31
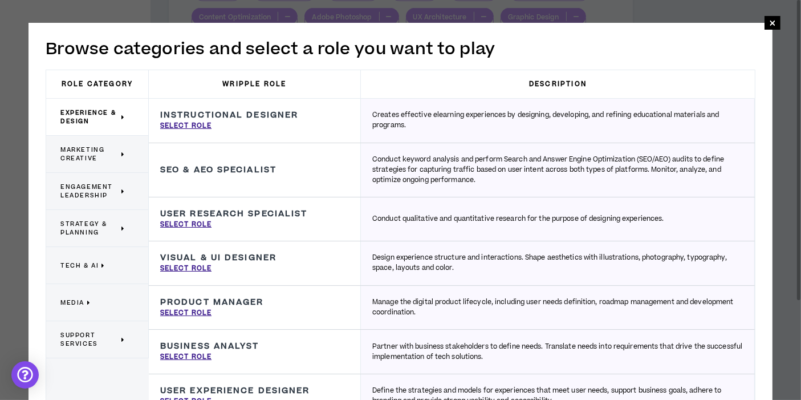
click at [375, 114] on p "Creates effective elearning experiences by designing, developing, and refining …" at bounding box center [557, 120] width 371 height 21
click at [761, 168] on div "**********" at bounding box center [401, 267] width 744 height 489
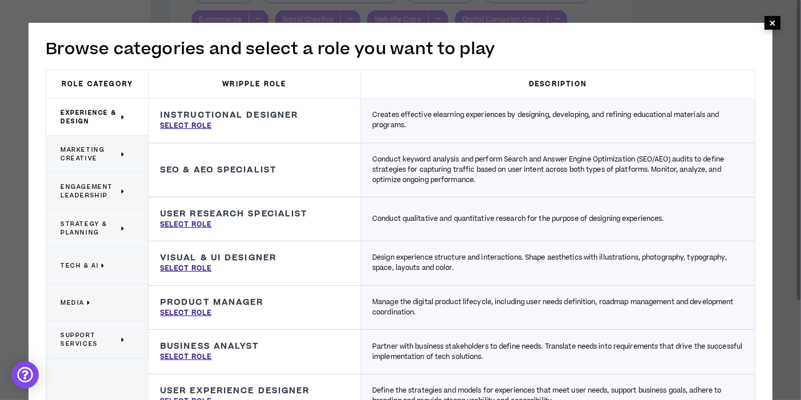
click at [772, 20] on span "×" at bounding box center [772, 23] width 7 height 14
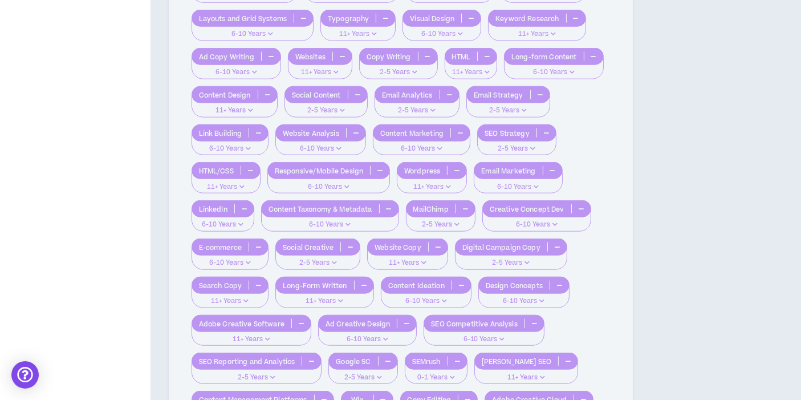
scroll to position [1183, 0]
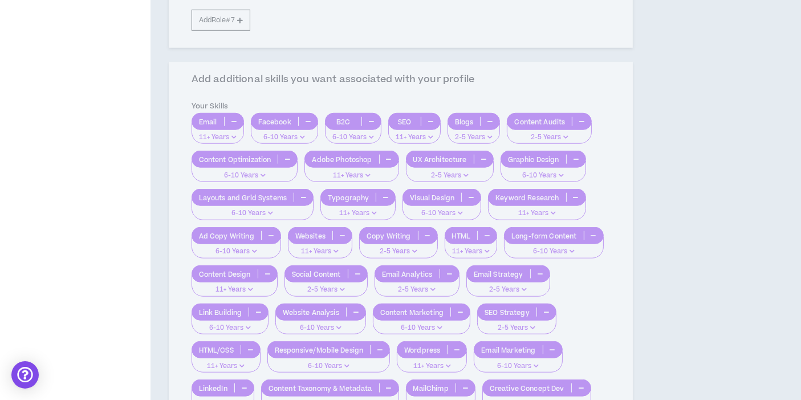
scroll to position [918, 0]
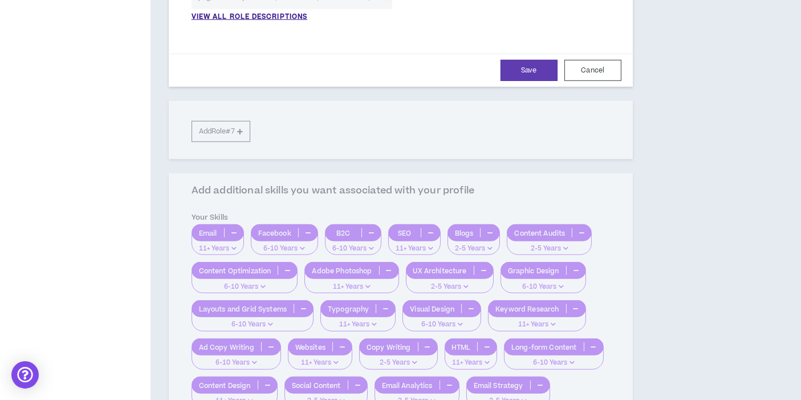
click at [682, 261] on div "**********" at bounding box center [451, 53] width 601 height 1841
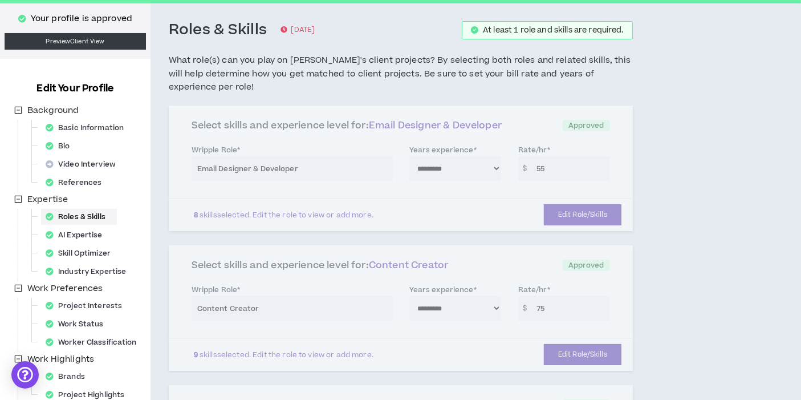
scroll to position [50, 0]
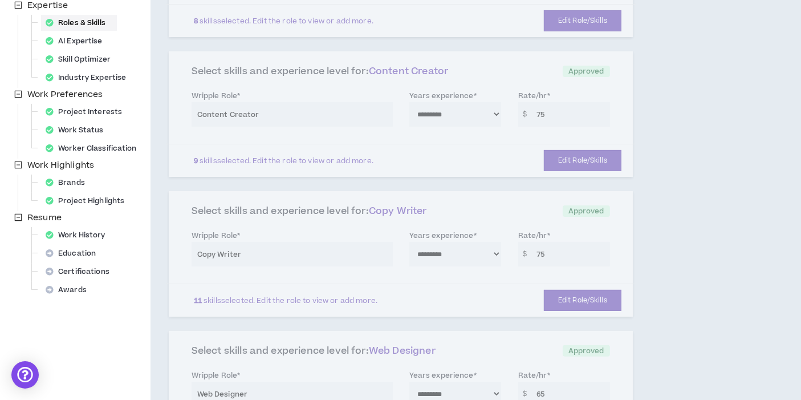
scroll to position [278, 0]
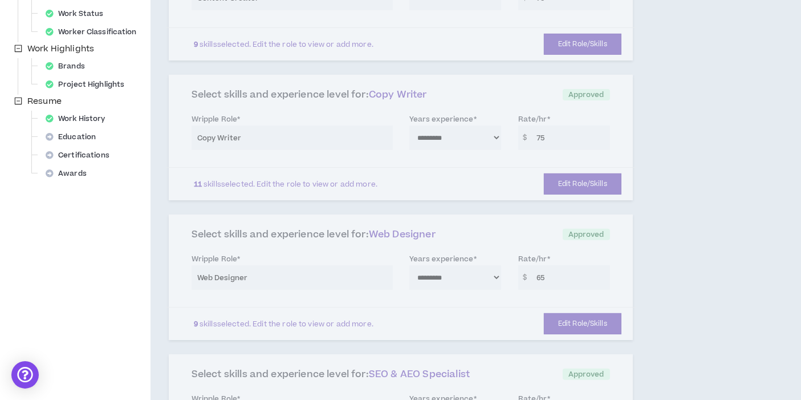
scroll to position [380, 0]
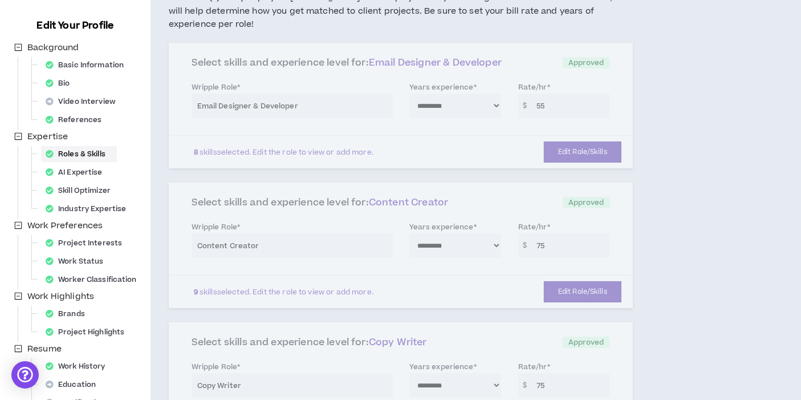
scroll to position [0, 0]
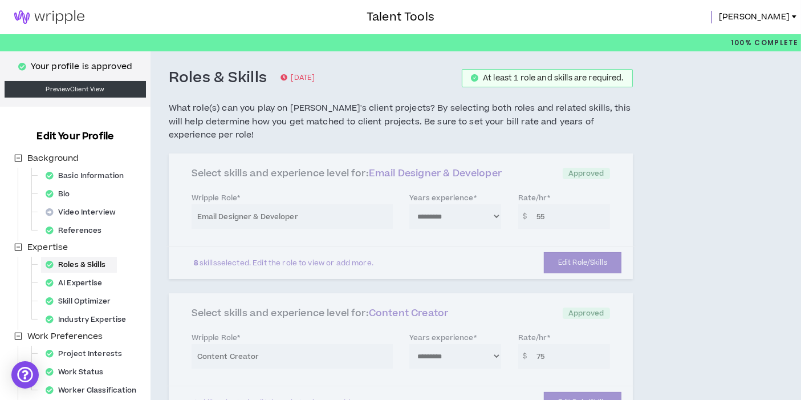
click at [247, 253] on div "**********" at bounding box center [401, 215] width 464 height 125
click at [79, 261] on div "Roles & Skills" at bounding box center [79, 265] width 76 height 16
